Goal: Information Seeking & Learning: Learn about a topic

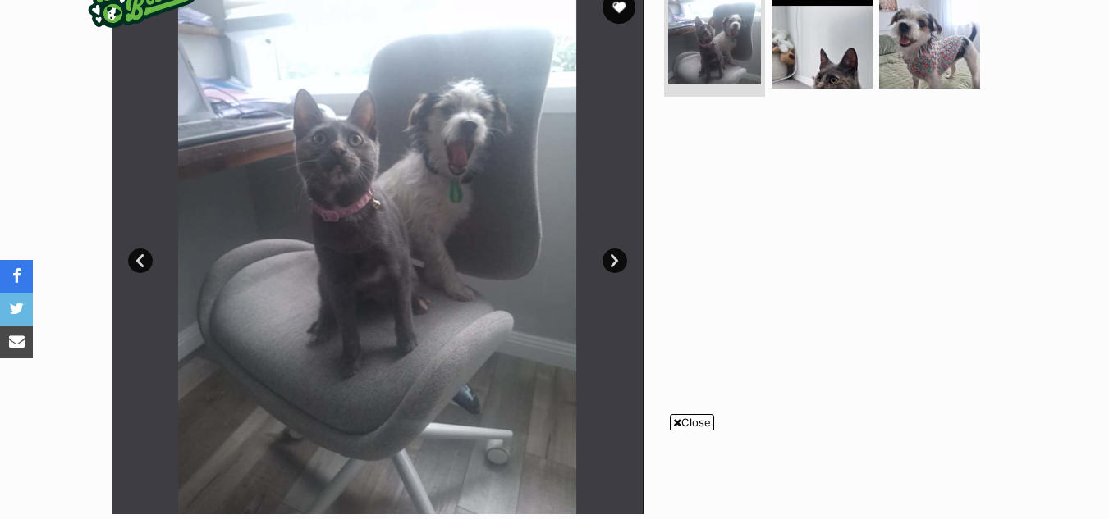
scroll to position [337, 0]
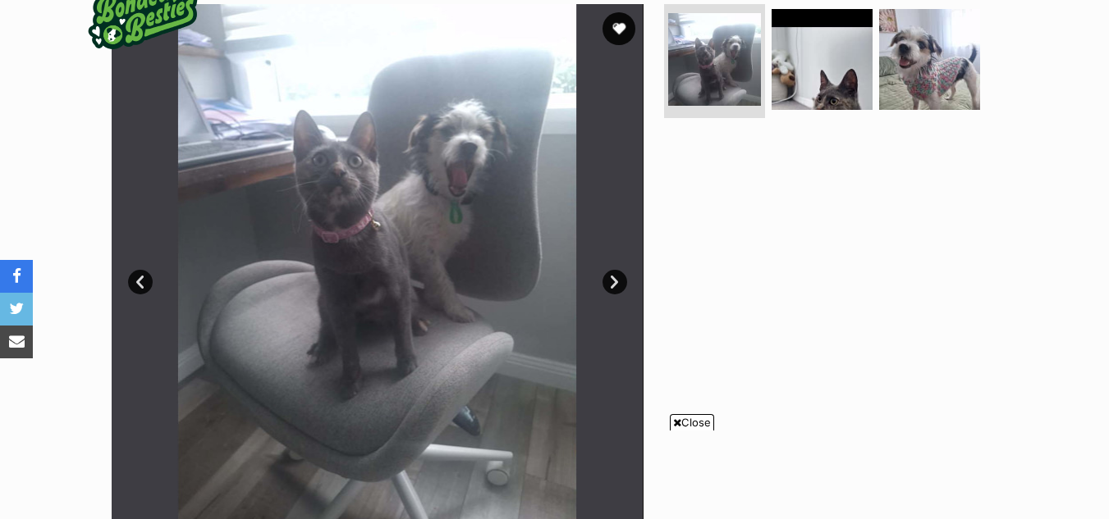
click at [681, 427] on span "Close" at bounding box center [692, 422] width 44 height 16
click at [627, 21] on button "favourite" at bounding box center [619, 29] width 36 height 36
click at [612, 286] on link "Next" at bounding box center [614, 282] width 25 height 25
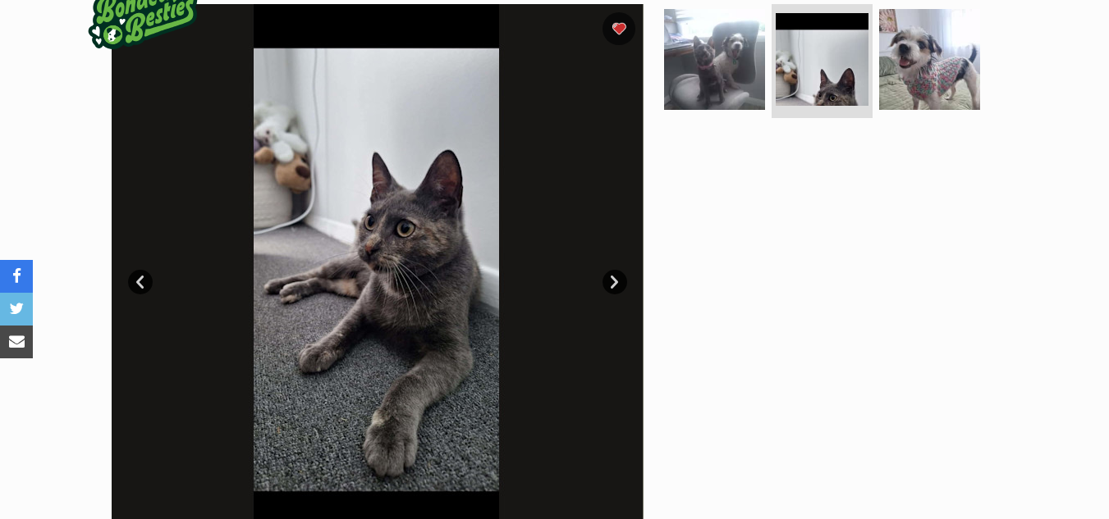
click at [612, 286] on link "Next" at bounding box center [614, 282] width 25 height 25
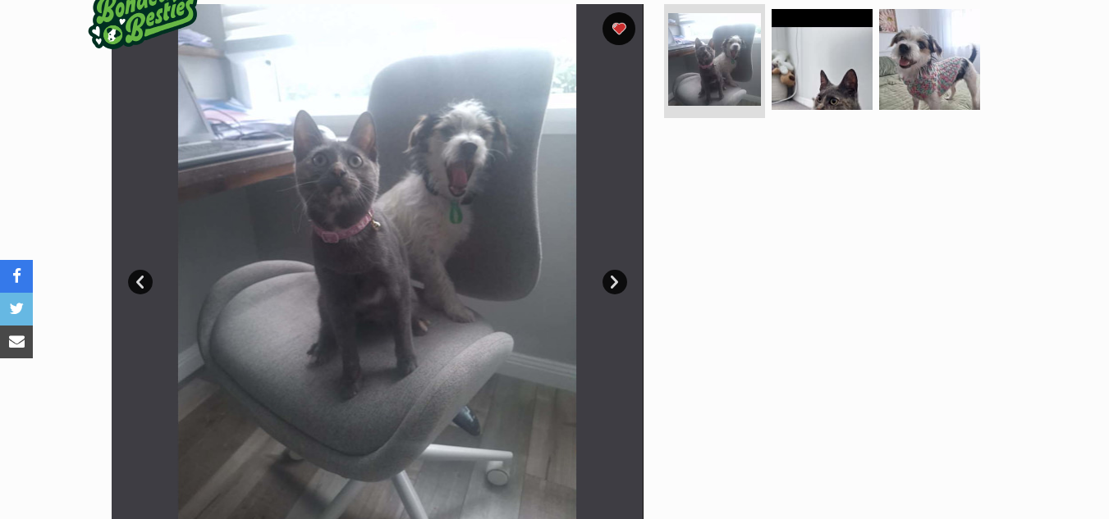
click at [612, 286] on link "Next" at bounding box center [614, 282] width 25 height 25
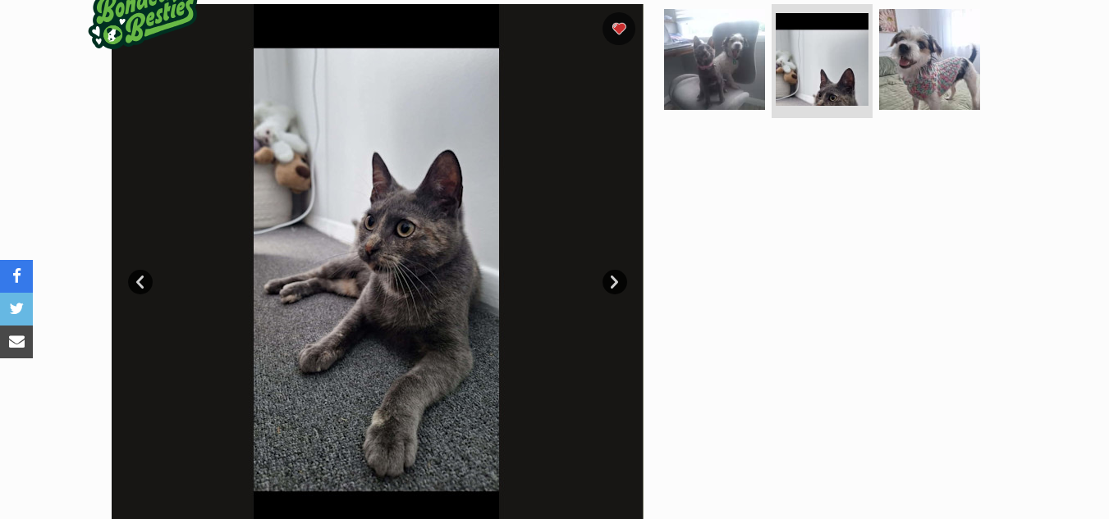
click at [612, 286] on link "Next" at bounding box center [614, 282] width 25 height 25
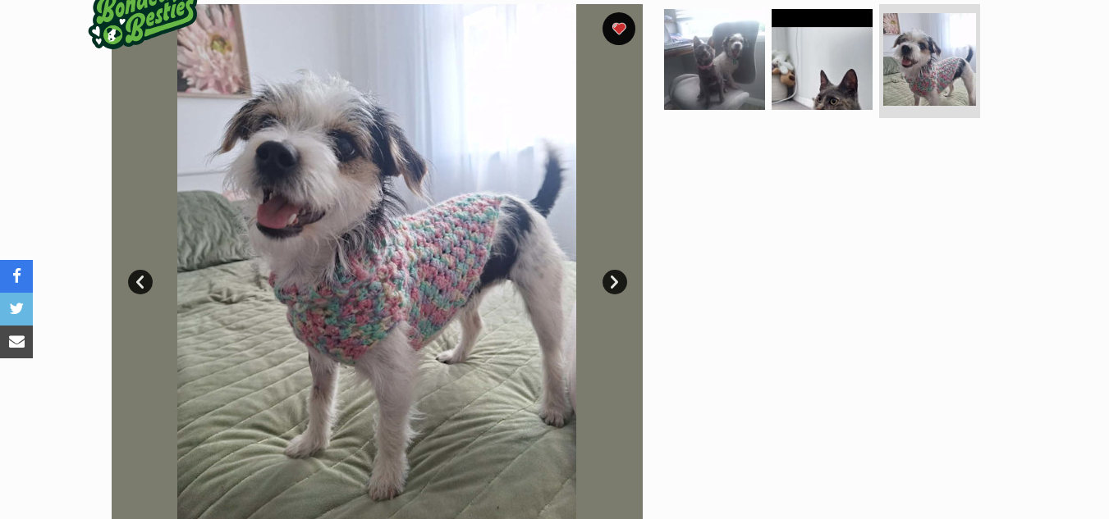
click at [612, 286] on link "Next" at bounding box center [614, 282] width 25 height 25
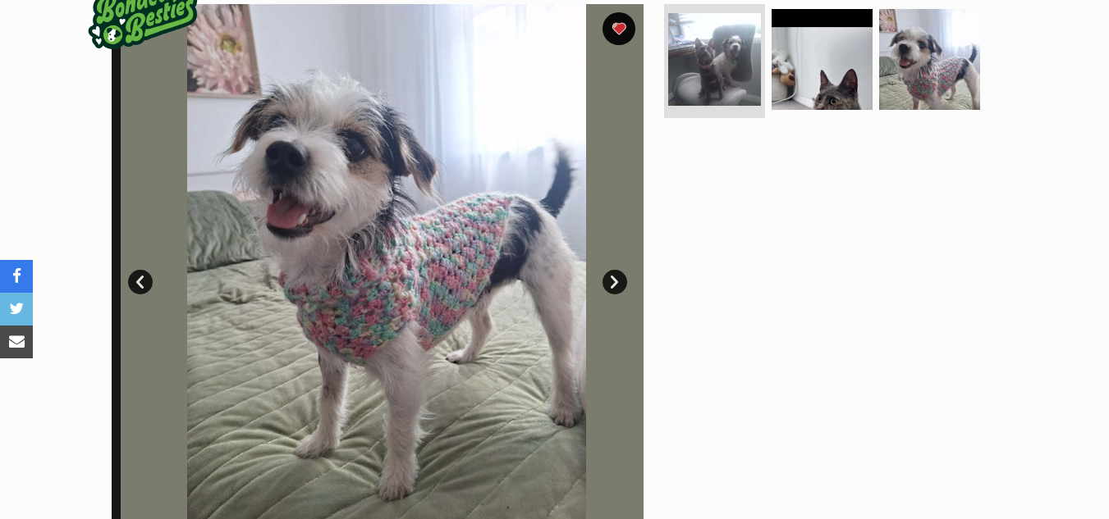
click at [612, 286] on link "Next" at bounding box center [614, 282] width 25 height 25
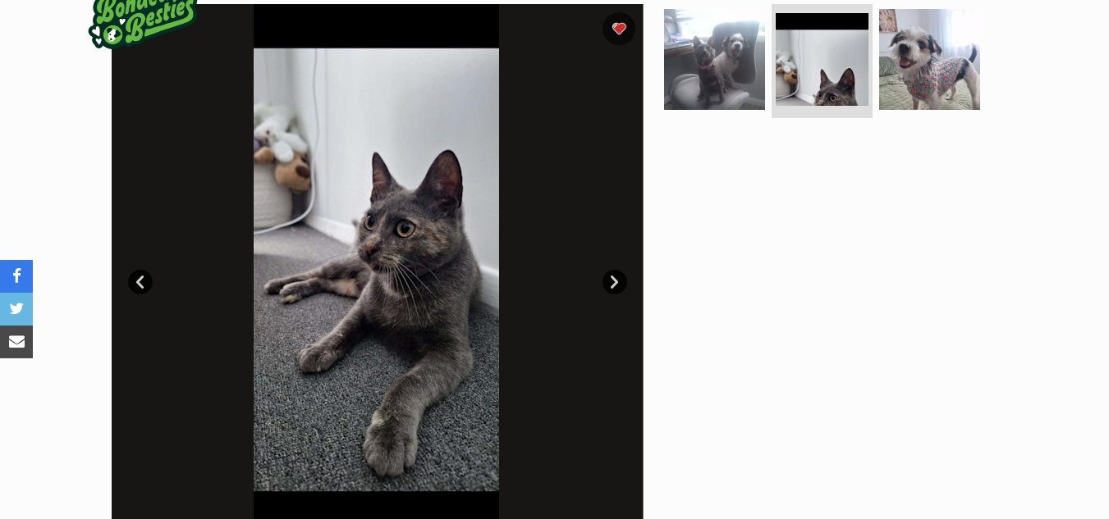
click at [612, 286] on link "Next" at bounding box center [614, 282] width 25 height 25
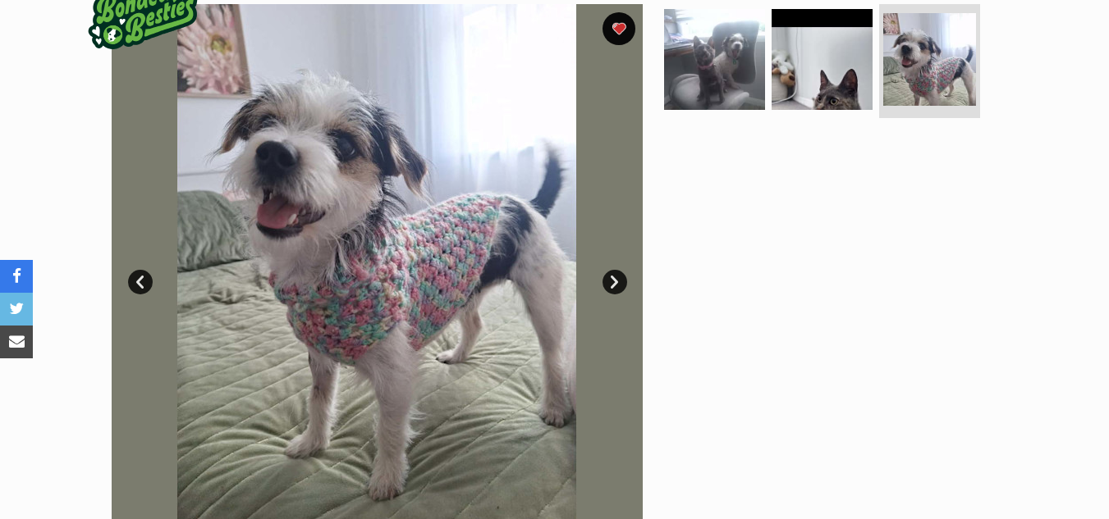
click at [612, 286] on link "Next" at bounding box center [614, 282] width 25 height 25
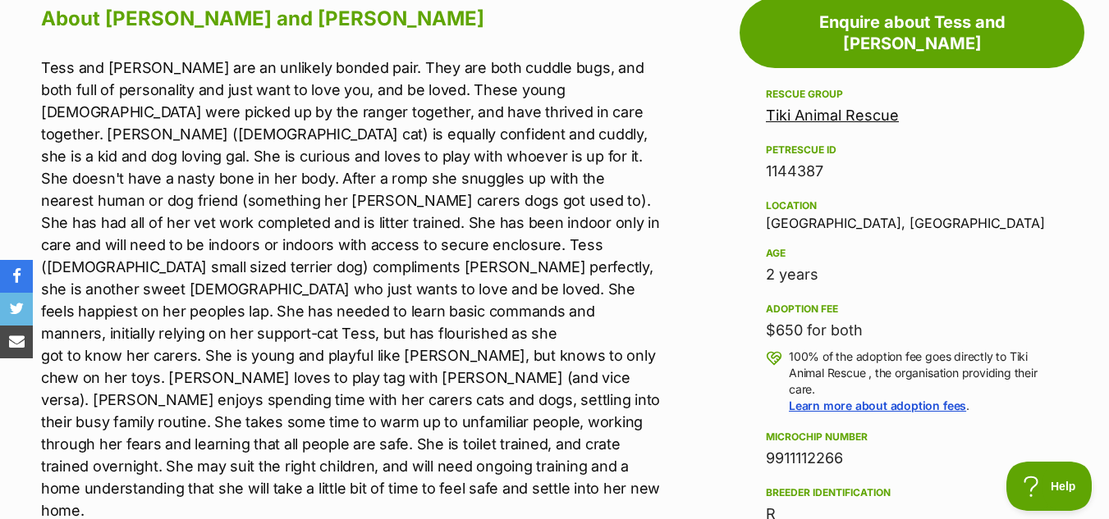
scroll to position [937, 0]
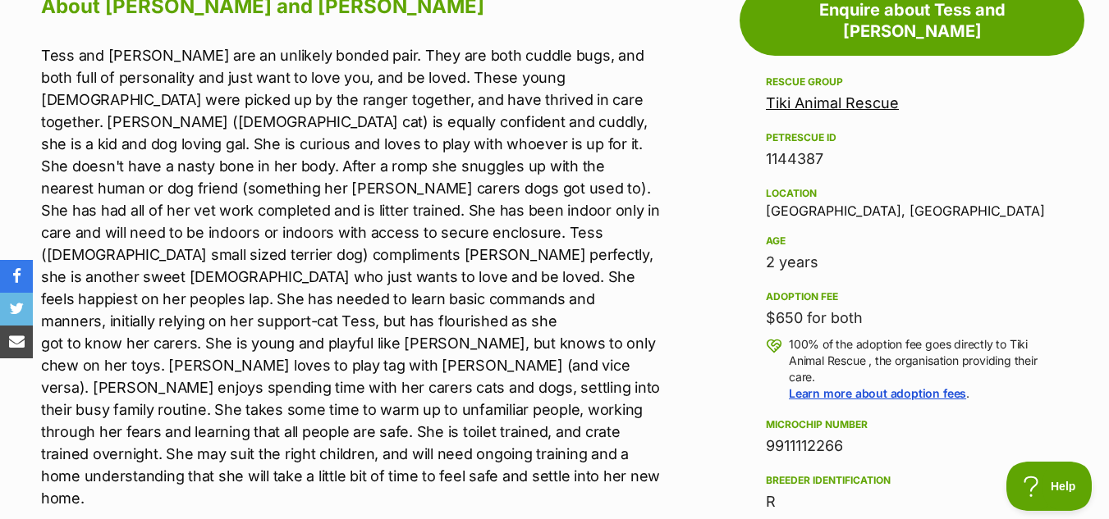
drag, startPoint x: 1111, startPoint y: 68, endPoint x: 1119, endPoint y: 158, distance: 90.6
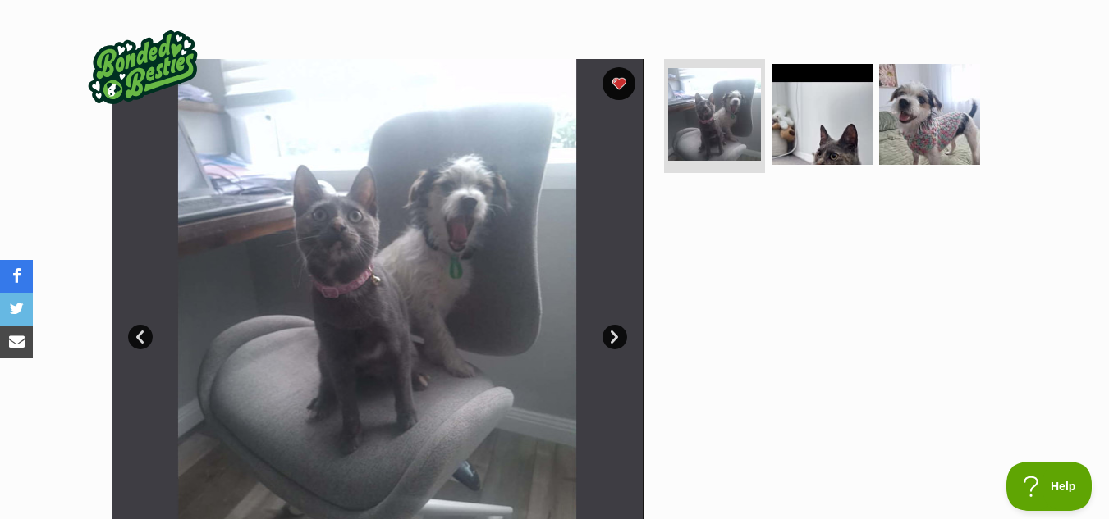
scroll to position [277, 0]
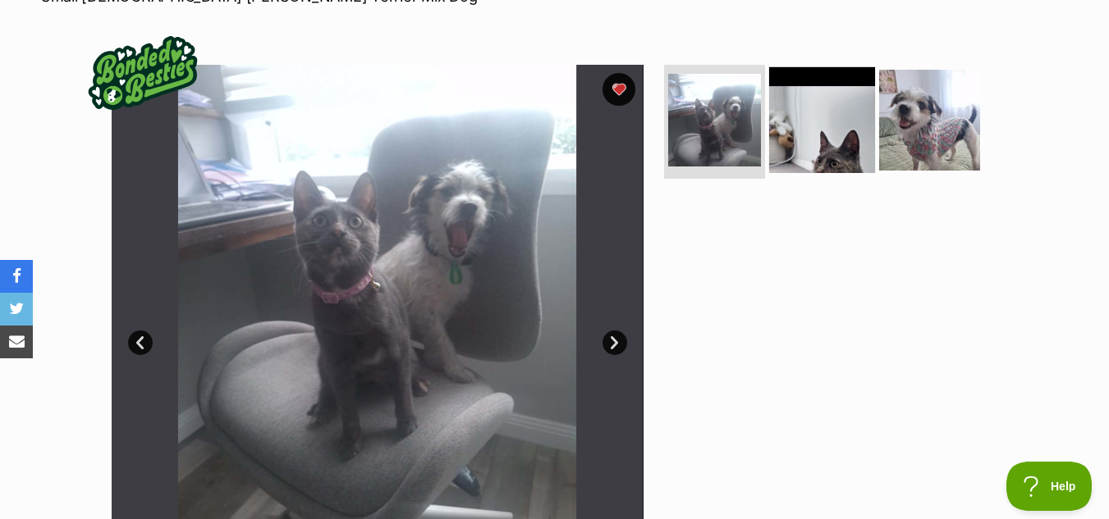
click at [807, 123] on img at bounding box center [822, 119] width 106 height 106
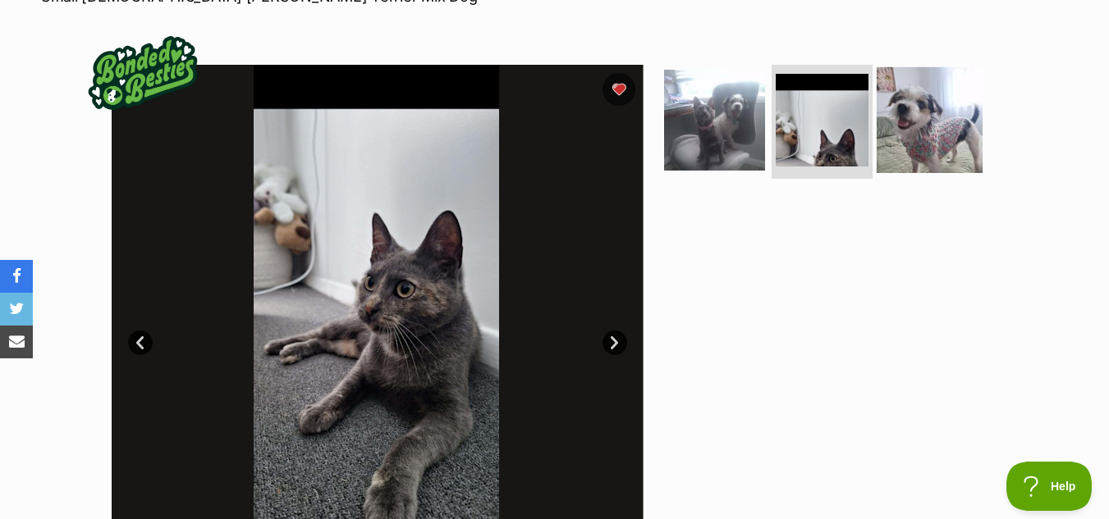
click at [905, 143] on img at bounding box center [929, 119] width 106 height 106
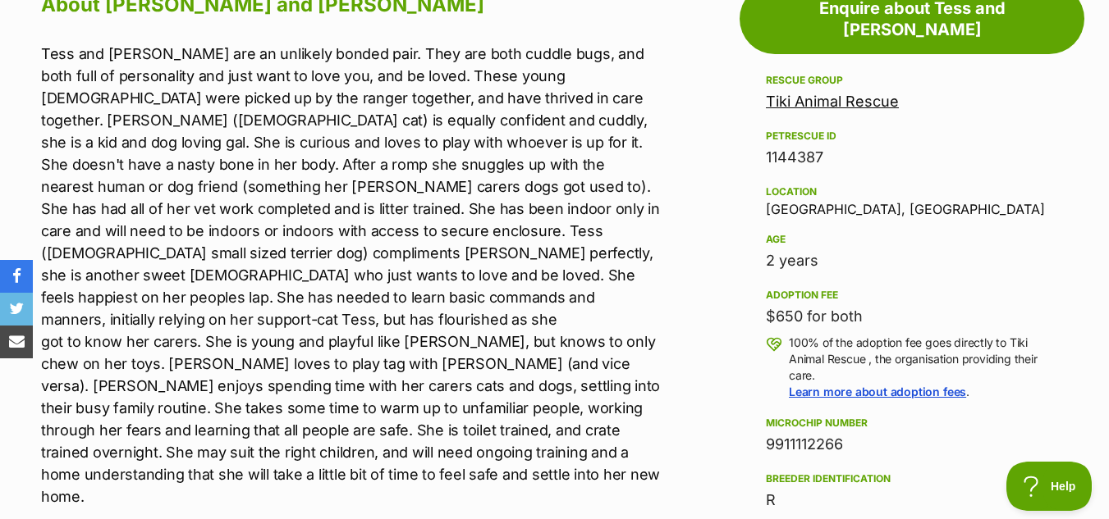
scroll to position [903, 0]
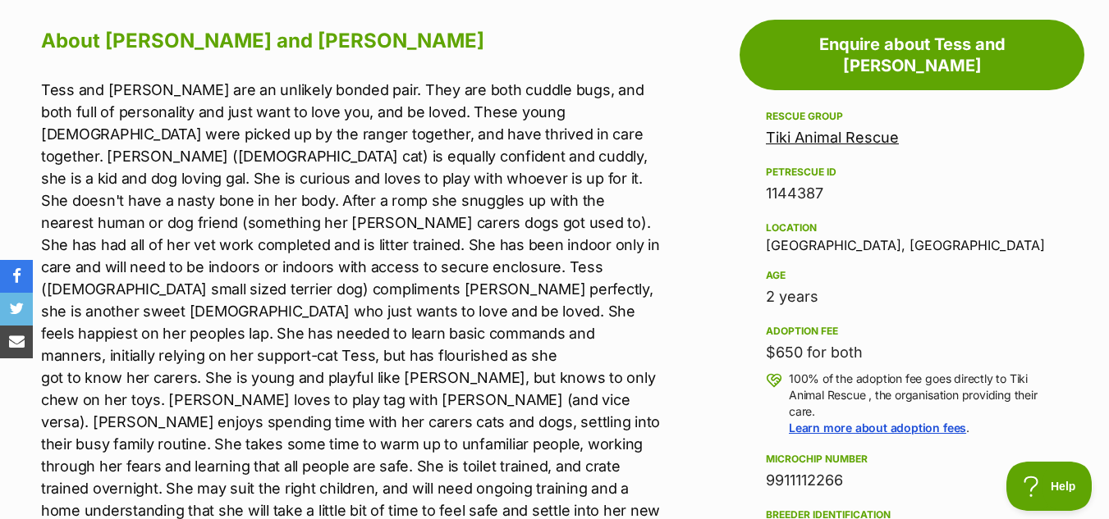
click at [837, 129] on link "Tiki Animal Rescue" at bounding box center [832, 137] width 133 height 17
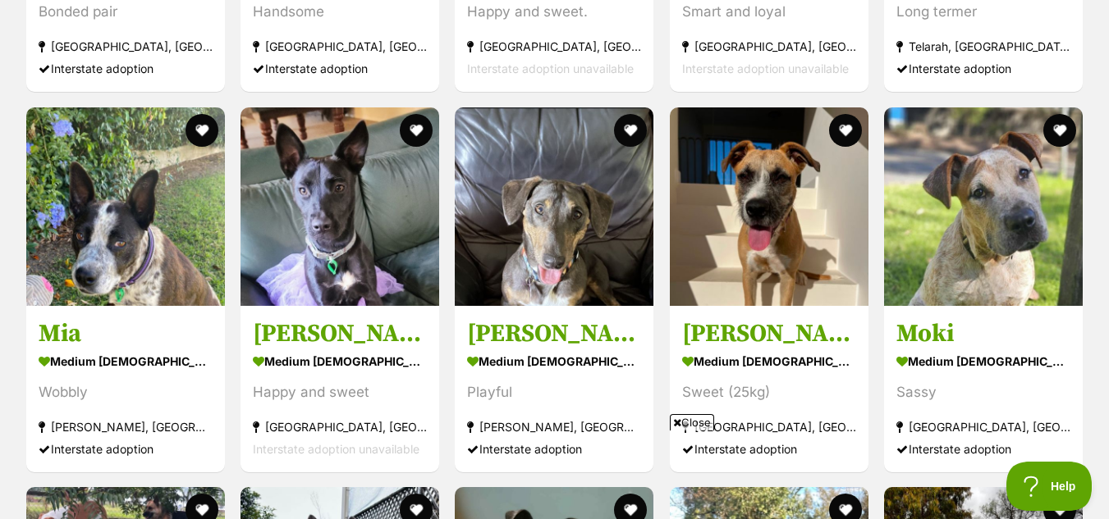
scroll to position [1913, 0]
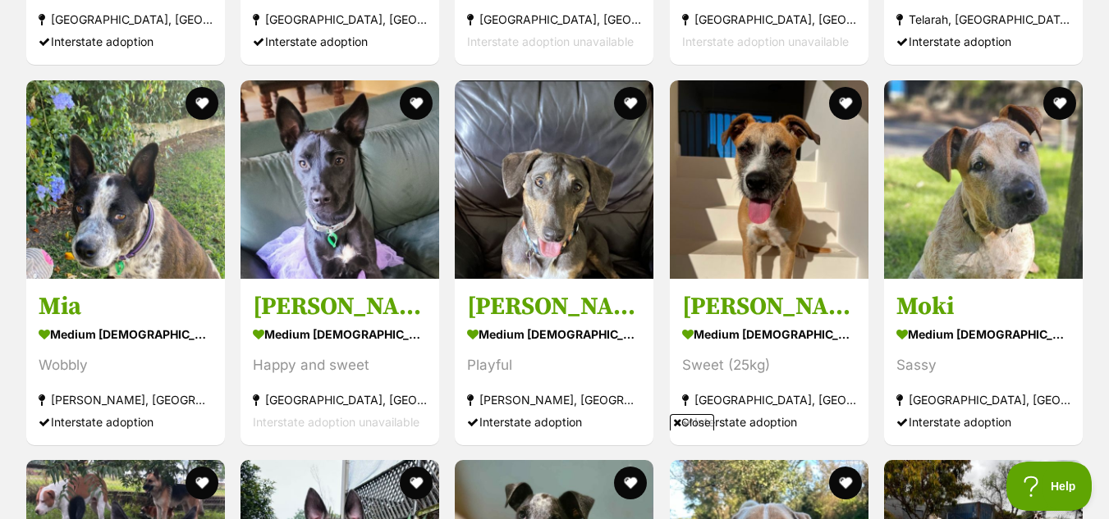
click at [1096, 257] on html "Skip to main content Log in to favourite this pet Log in Or sign up Search PetR…" at bounding box center [554, 100] width 1109 height 4027
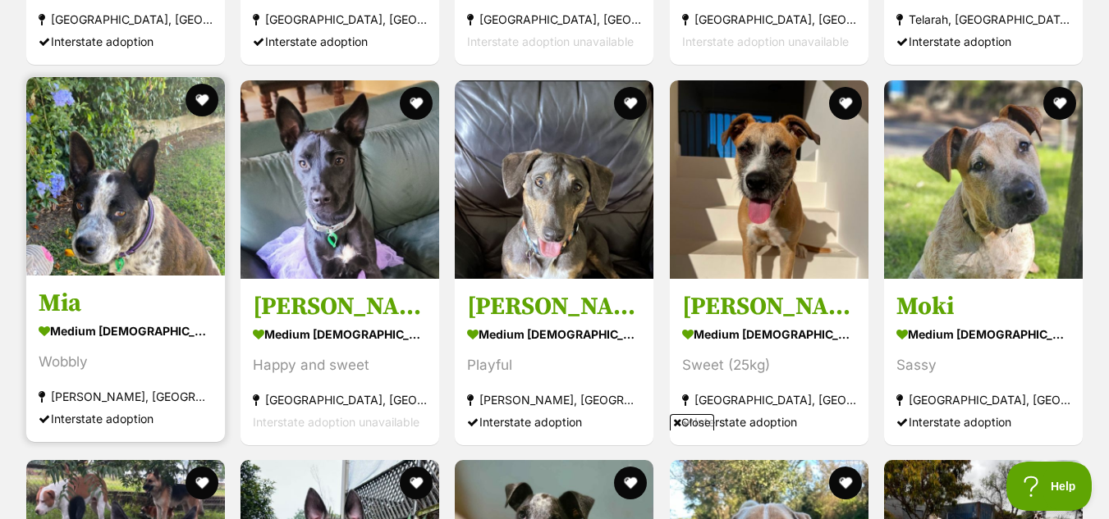
click at [192, 133] on img at bounding box center [125, 176] width 199 height 199
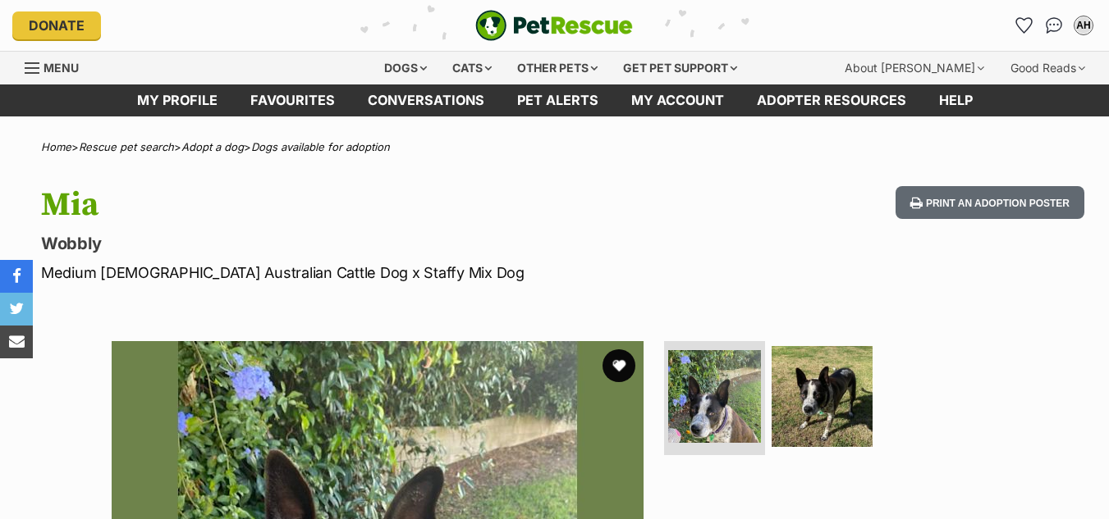
drag, startPoint x: 1117, startPoint y: 194, endPoint x: 1104, endPoint y: 24, distance: 171.2
